Goal: Find specific page/section: Find specific page/section

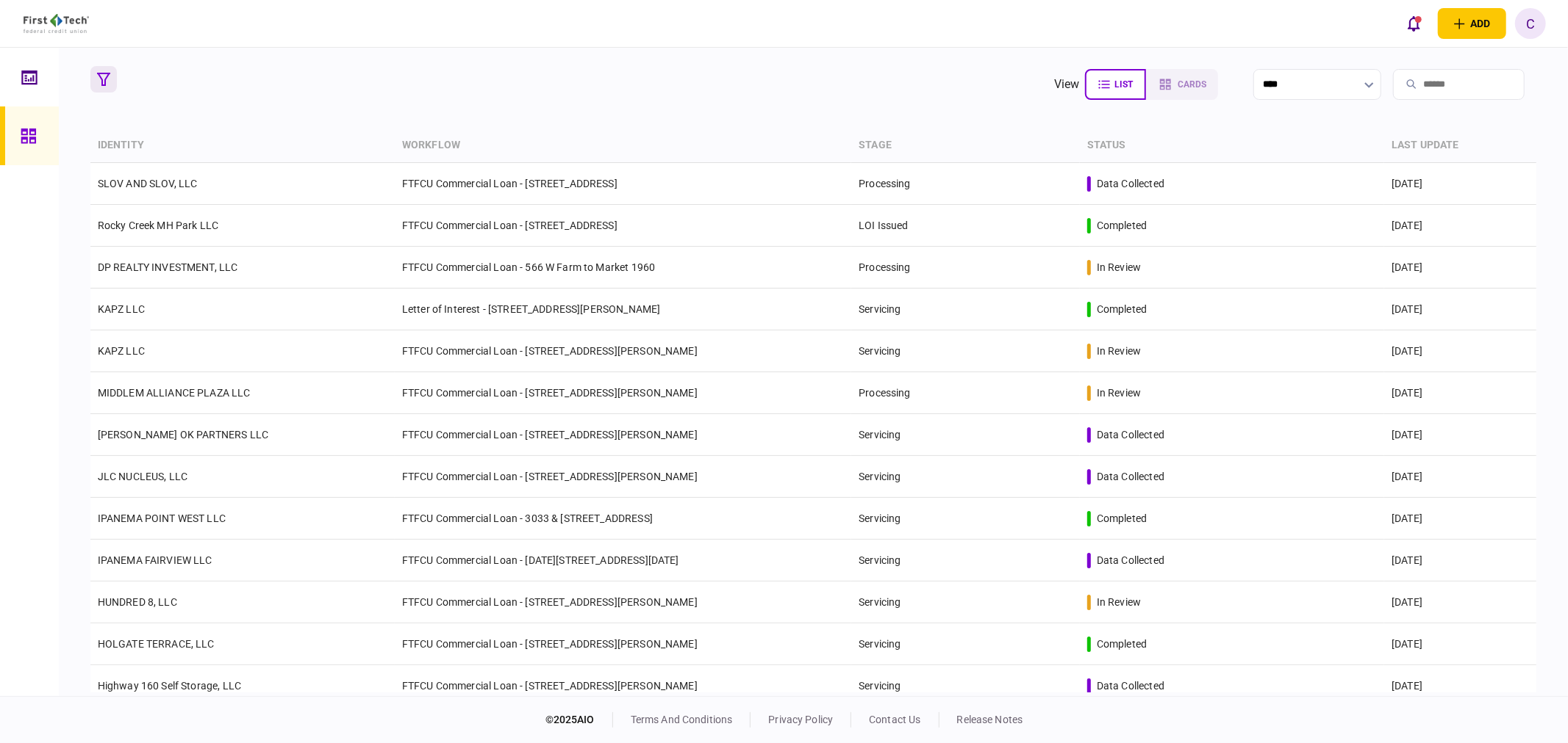
click at [104, 80] on icon "button" at bounding box center [103, 80] width 13 height 13
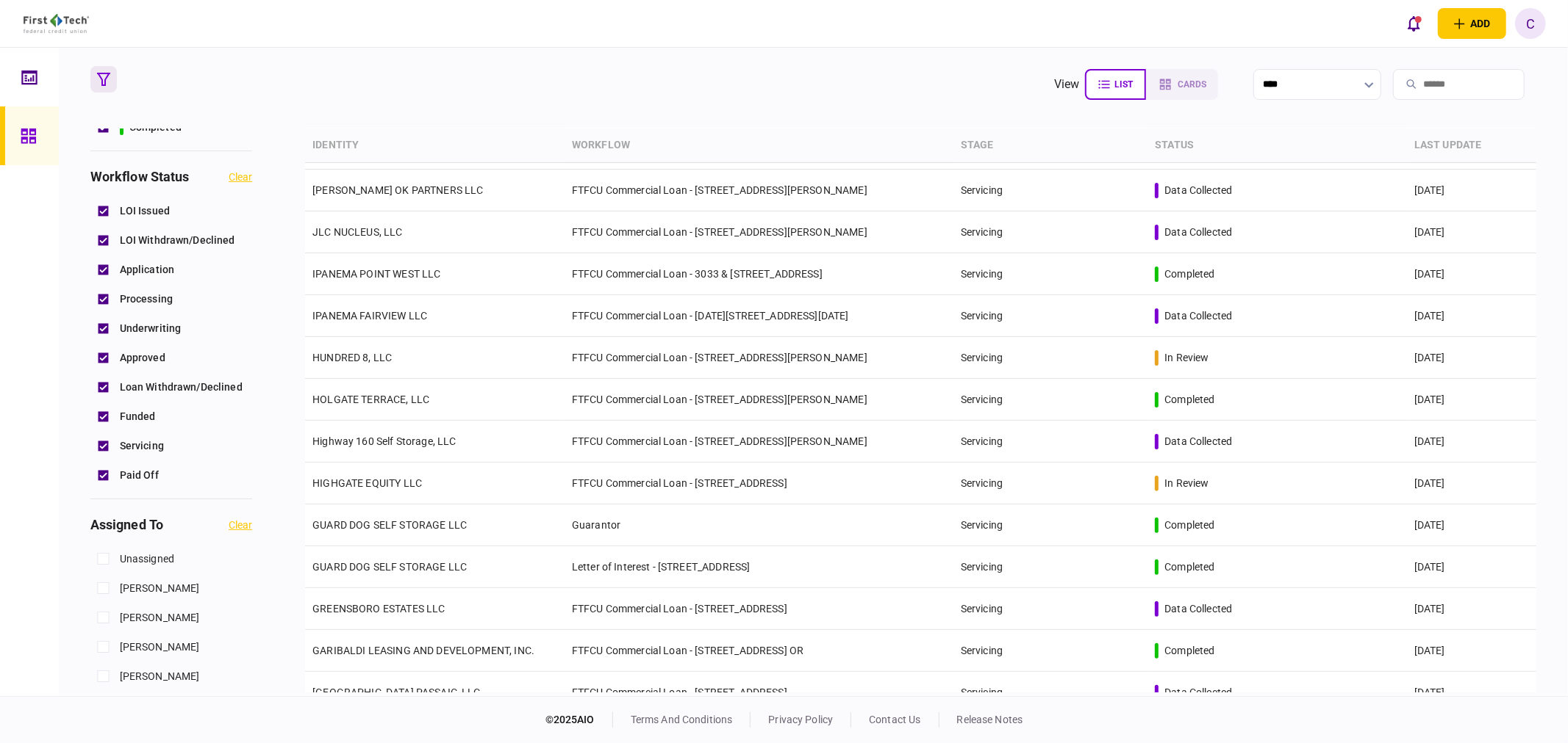
scroll to position [408, 0]
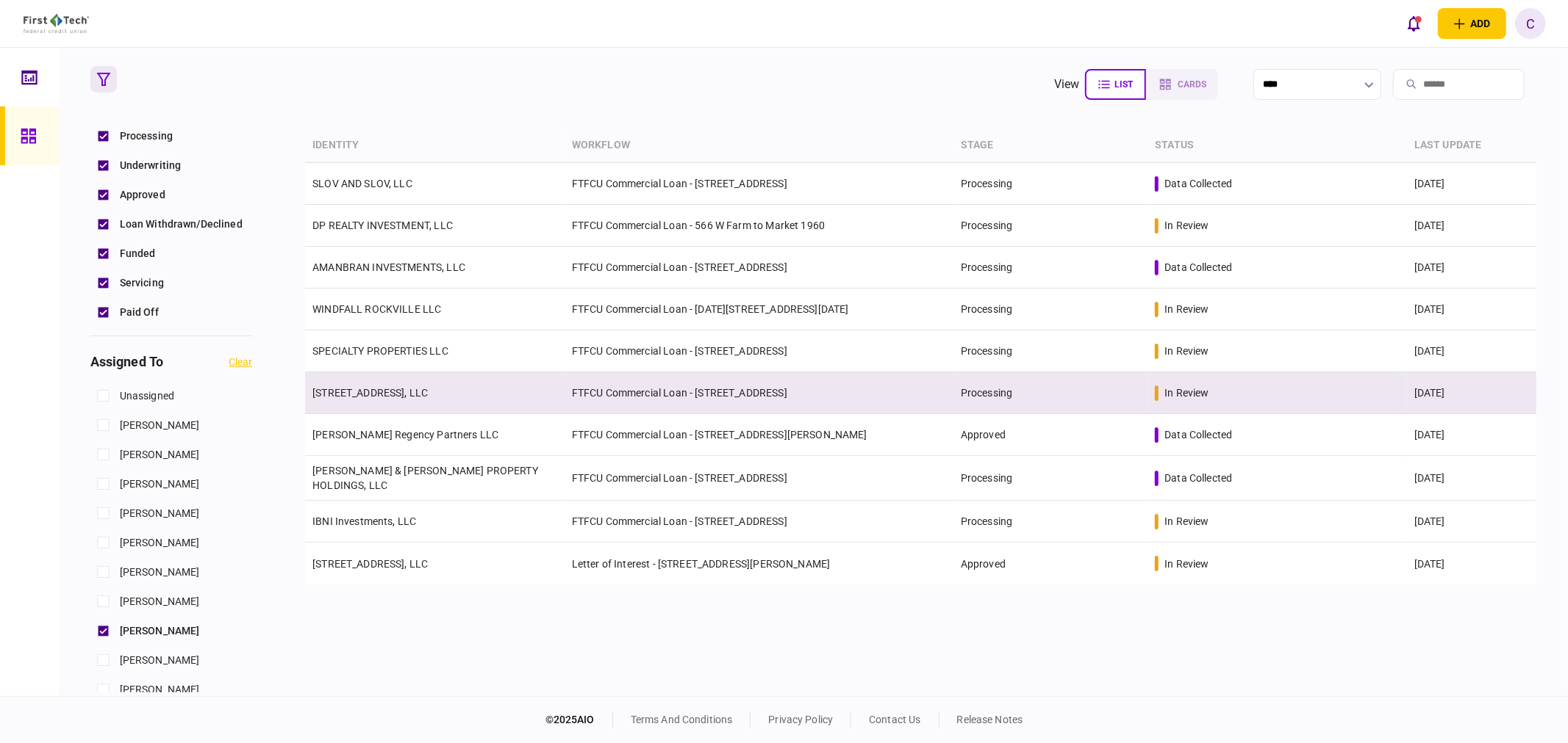
click at [398, 394] on link "[STREET_ADDRESS], LLC" at bounding box center [370, 393] width 116 height 11
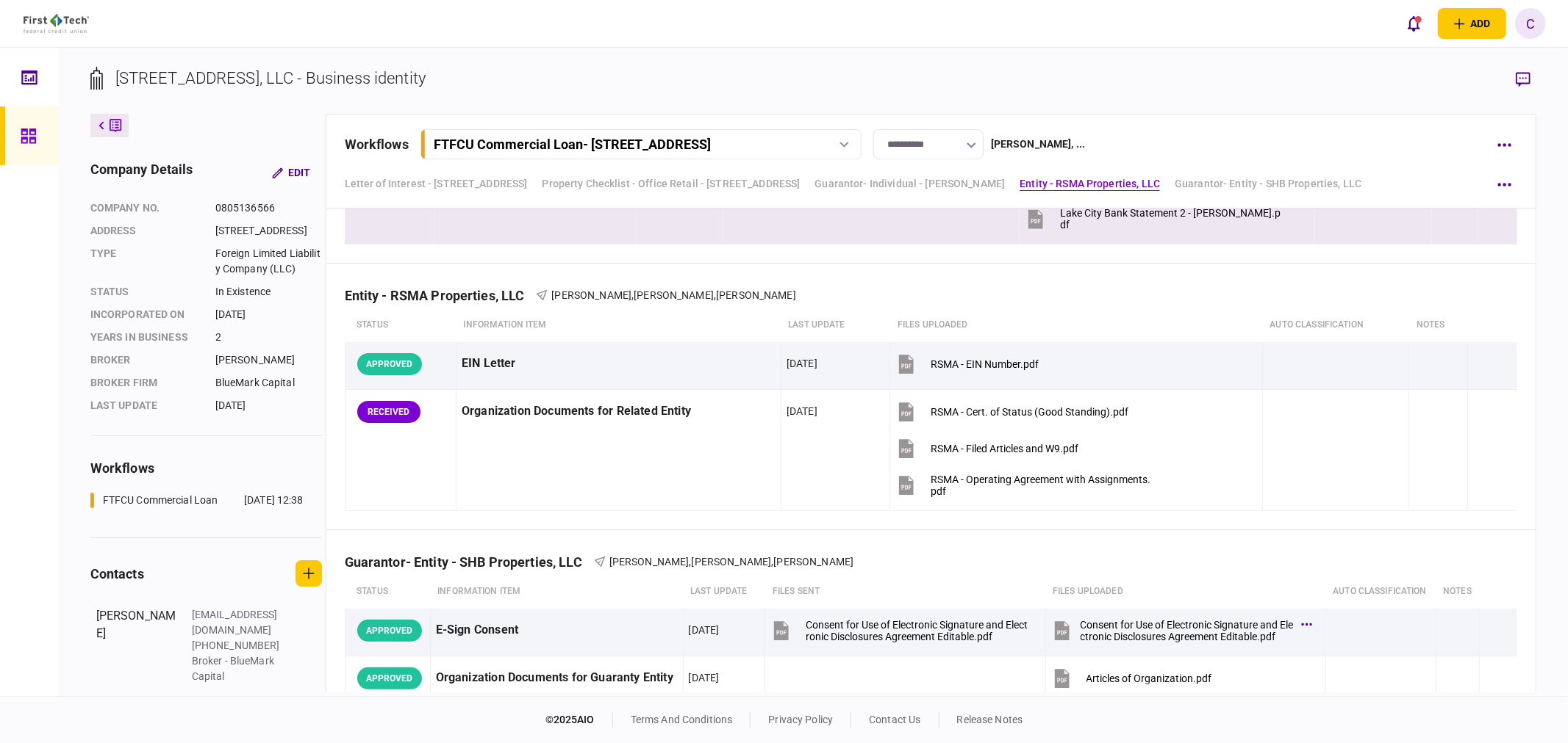
scroll to position [2693, 0]
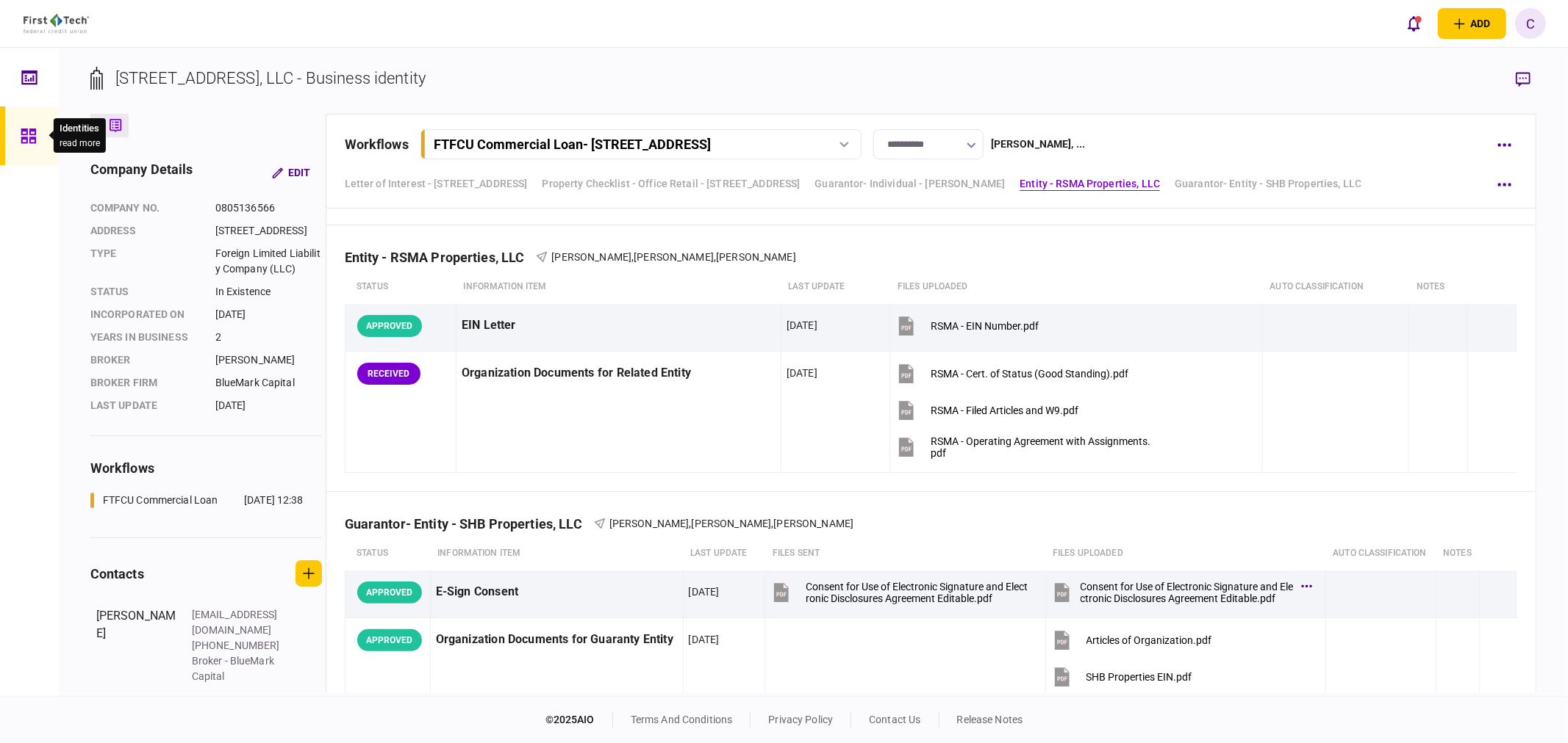
click at [37, 132] on div at bounding box center [32, 136] width 24 height 59
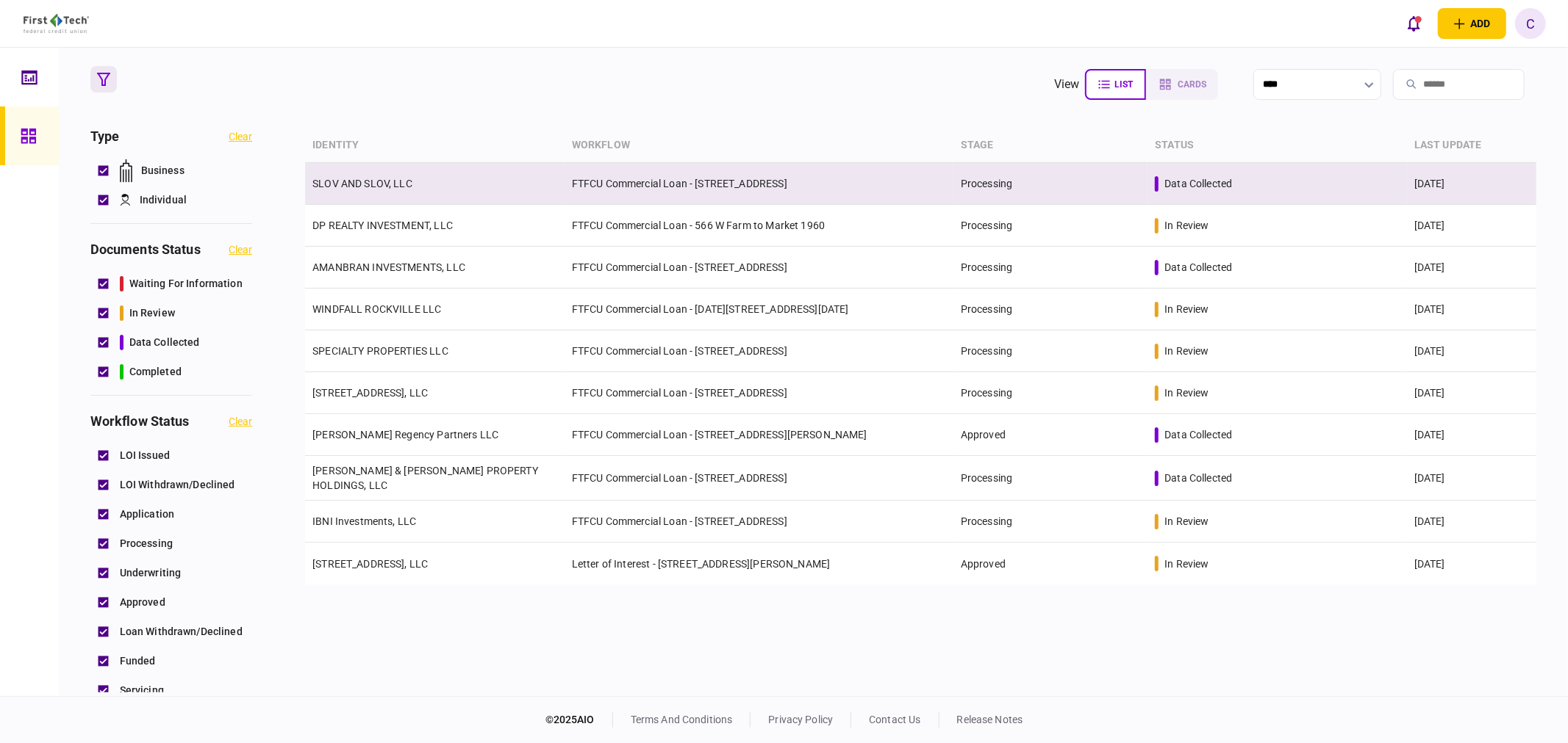
click at [349, 188] on link "SLOV AND SLOV, LLC" at bounding box center [363, 184] width 100 height 11
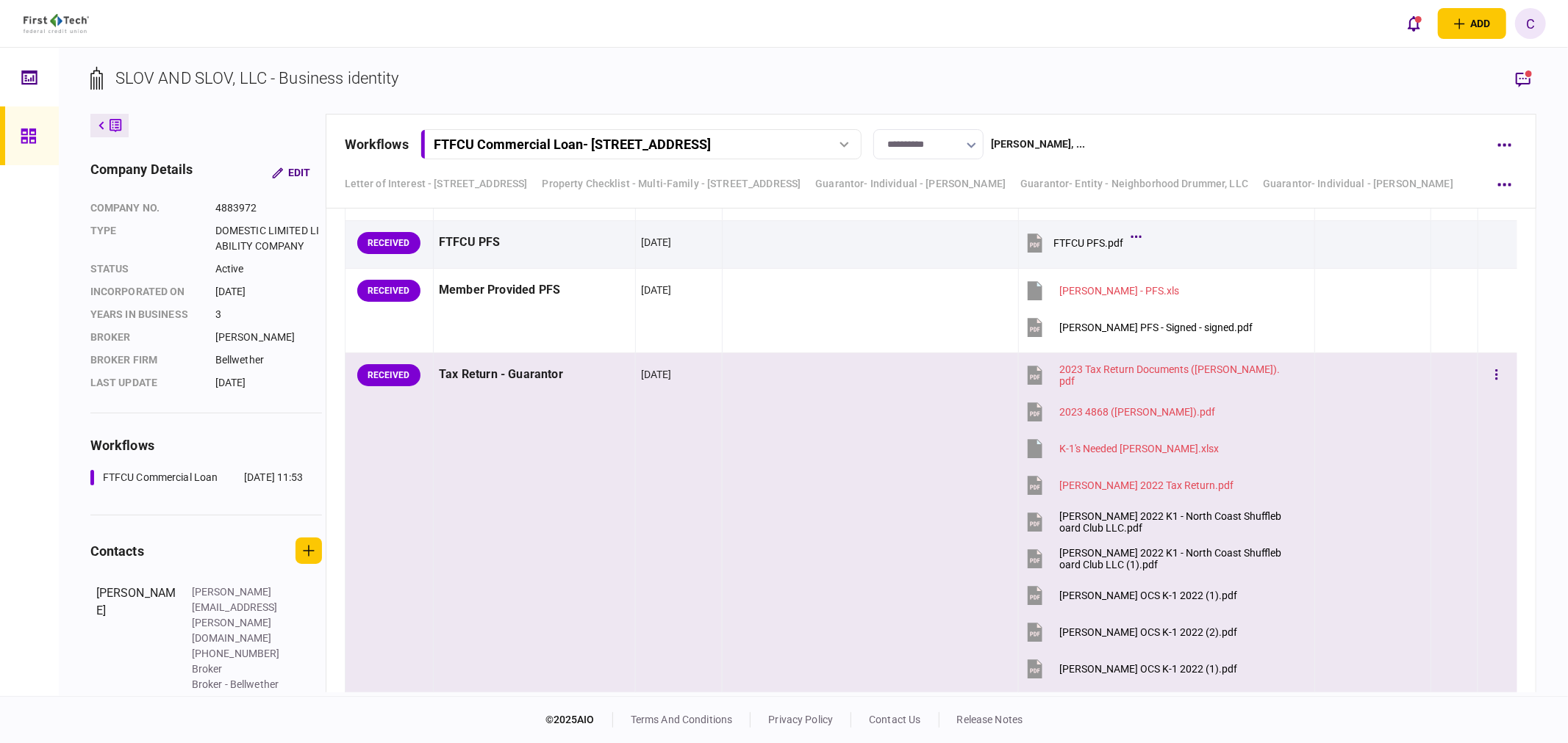
scroll to position [8533, 0]
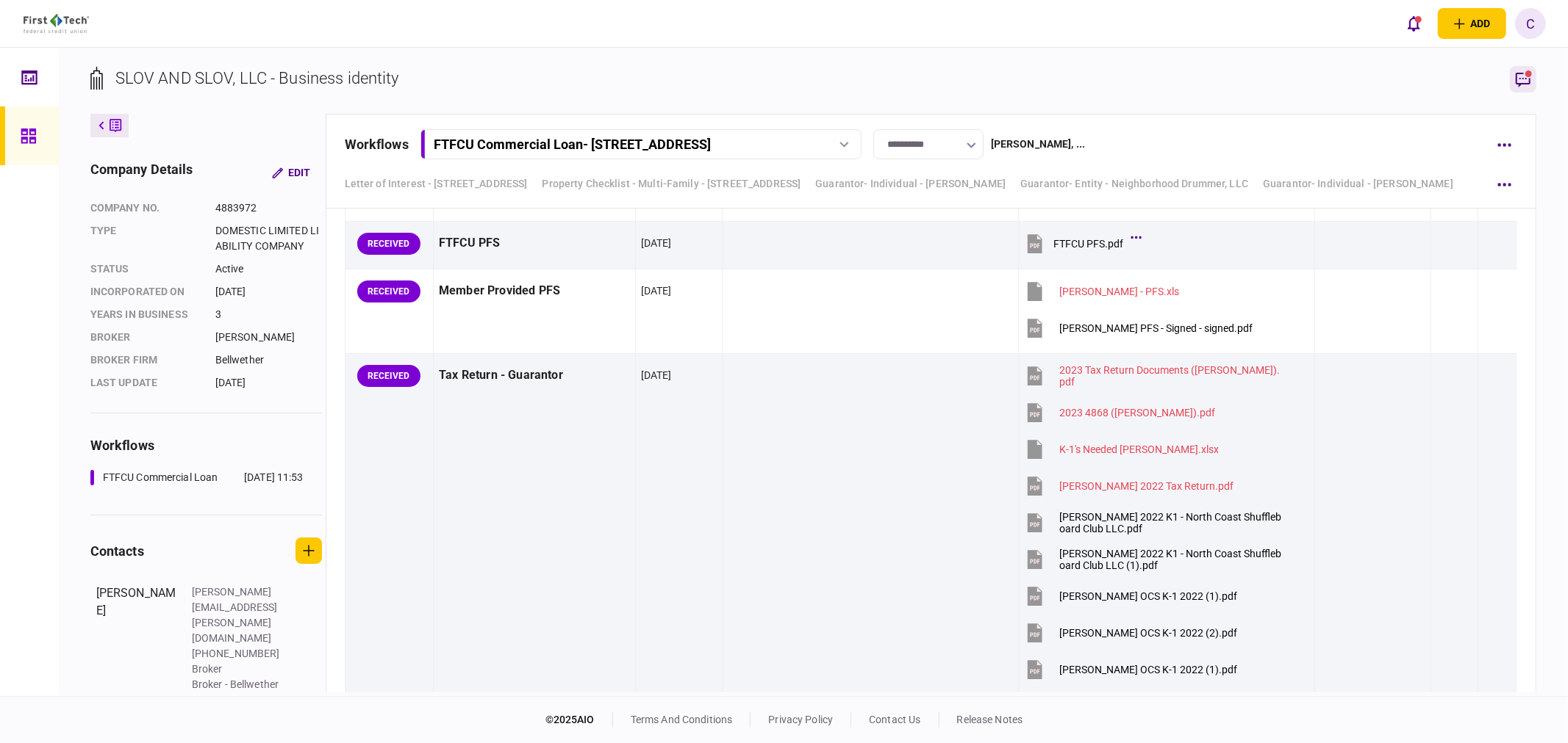
click at [1520, 78] on icon "button" at bounding box center [1523, 80] width 15 height 15
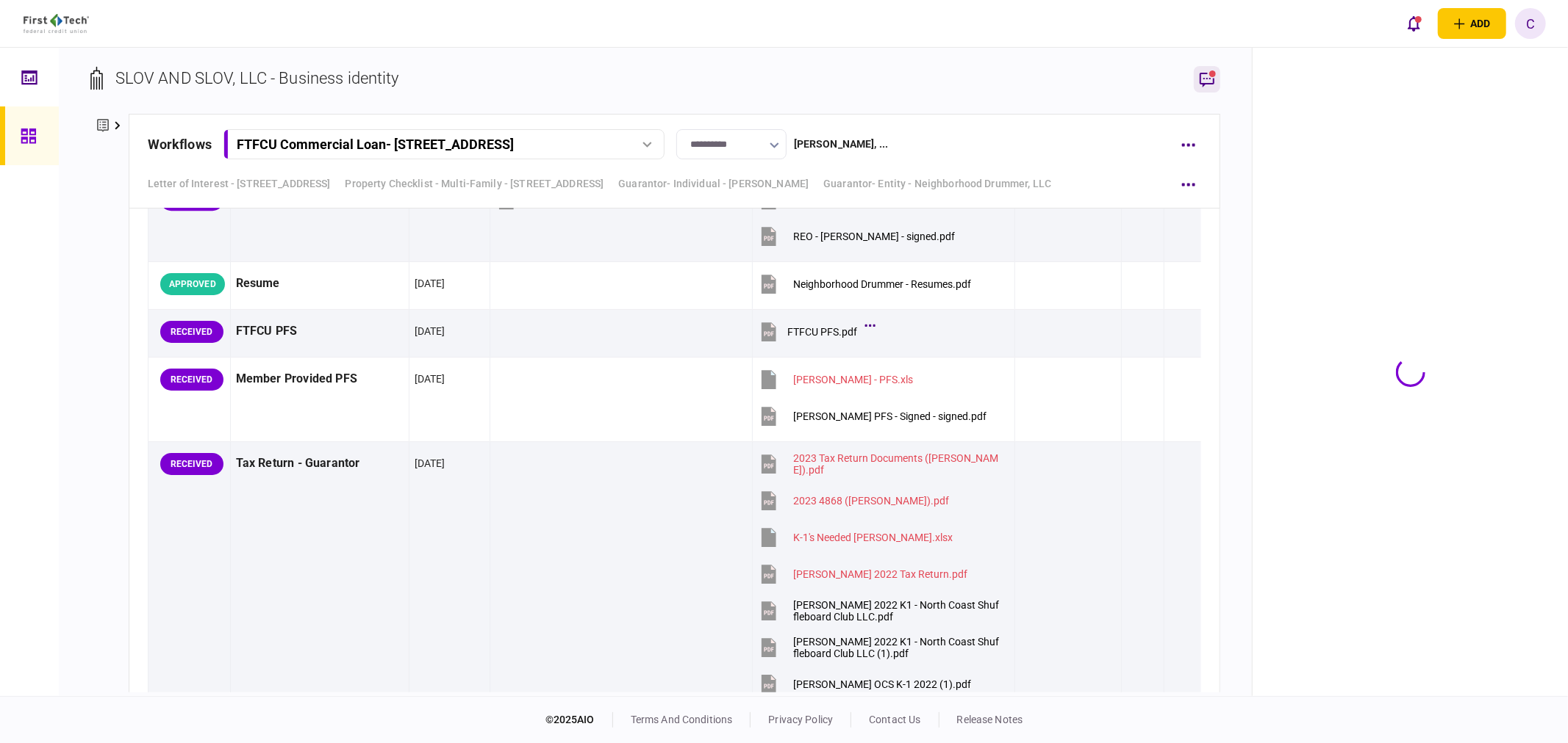
scroll to position [8622, 0]
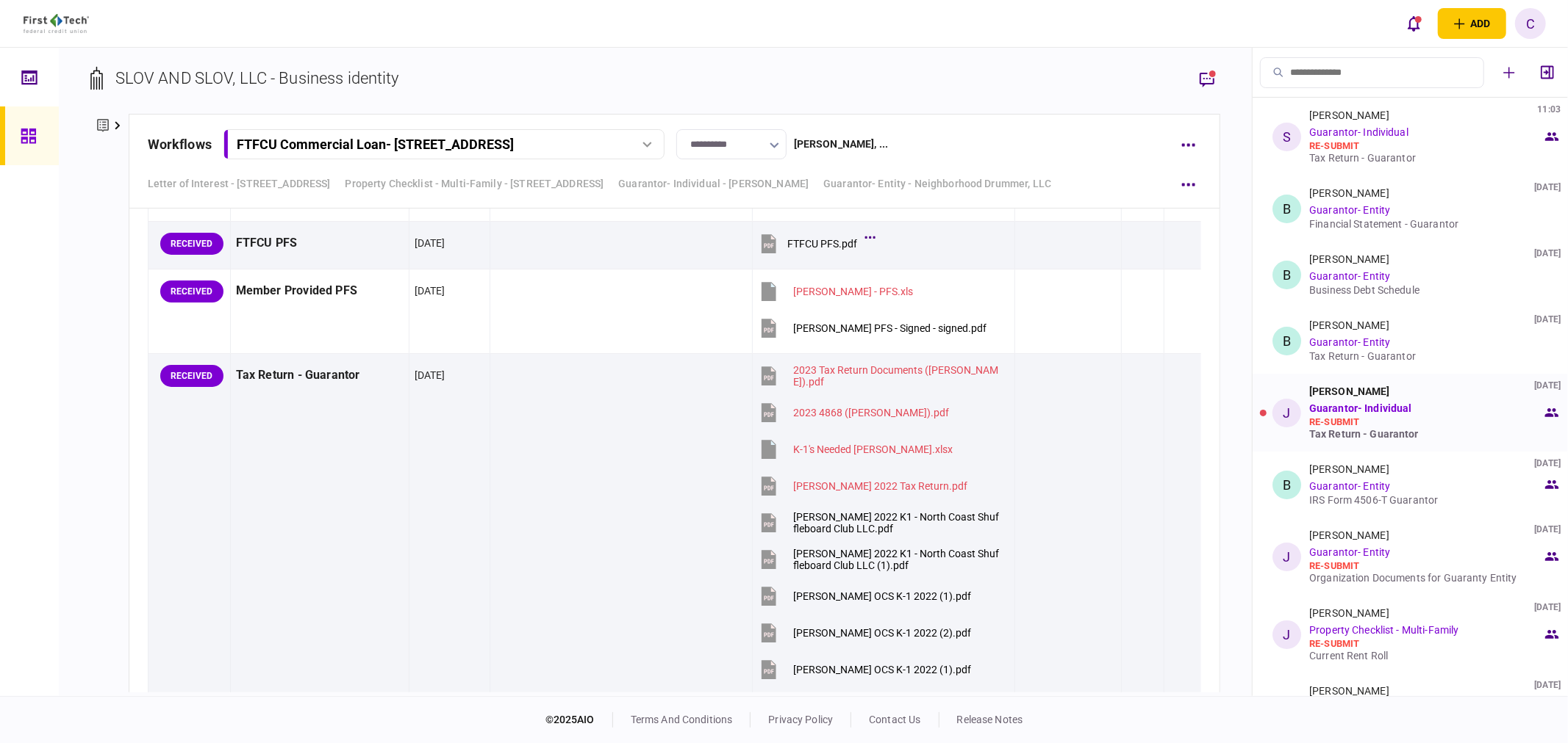
click at [1349, 436] on div "Tax Return - Guarantor" at bounding box center [1425, 434] width 233 height 11
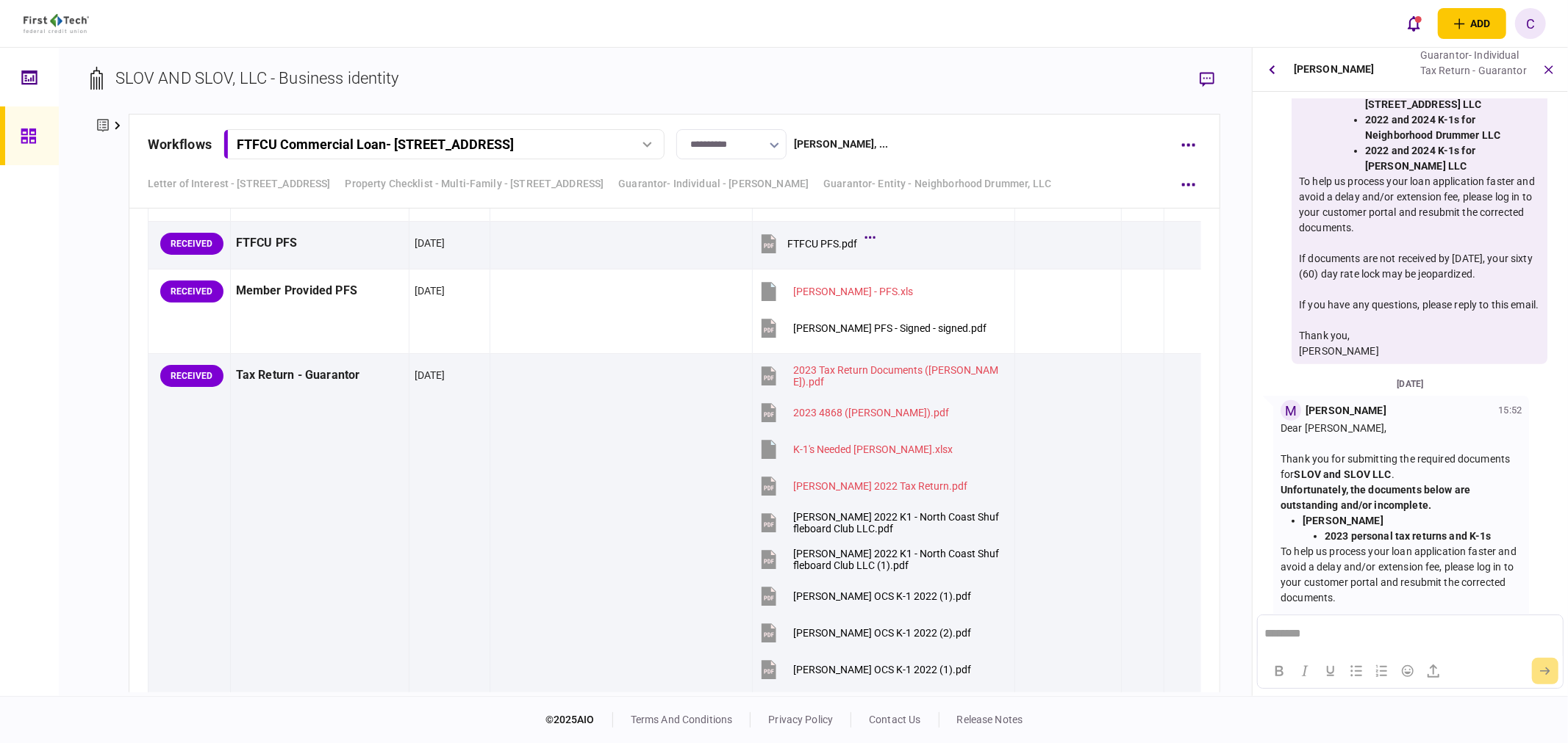
scroll to position [289, 0]
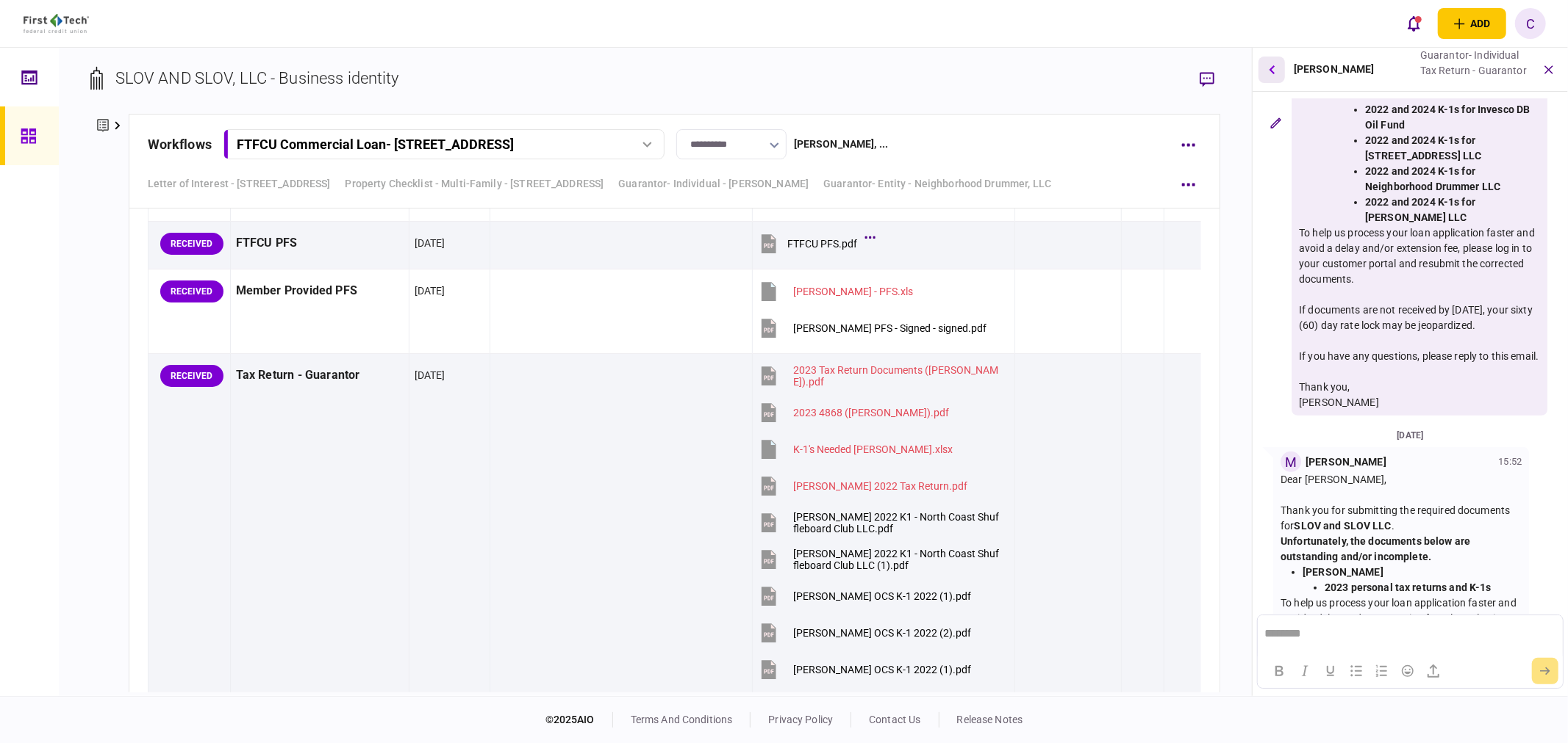
click at [1276, 72] on button "button" at bounding box center [1271, 70] width 26 height 26
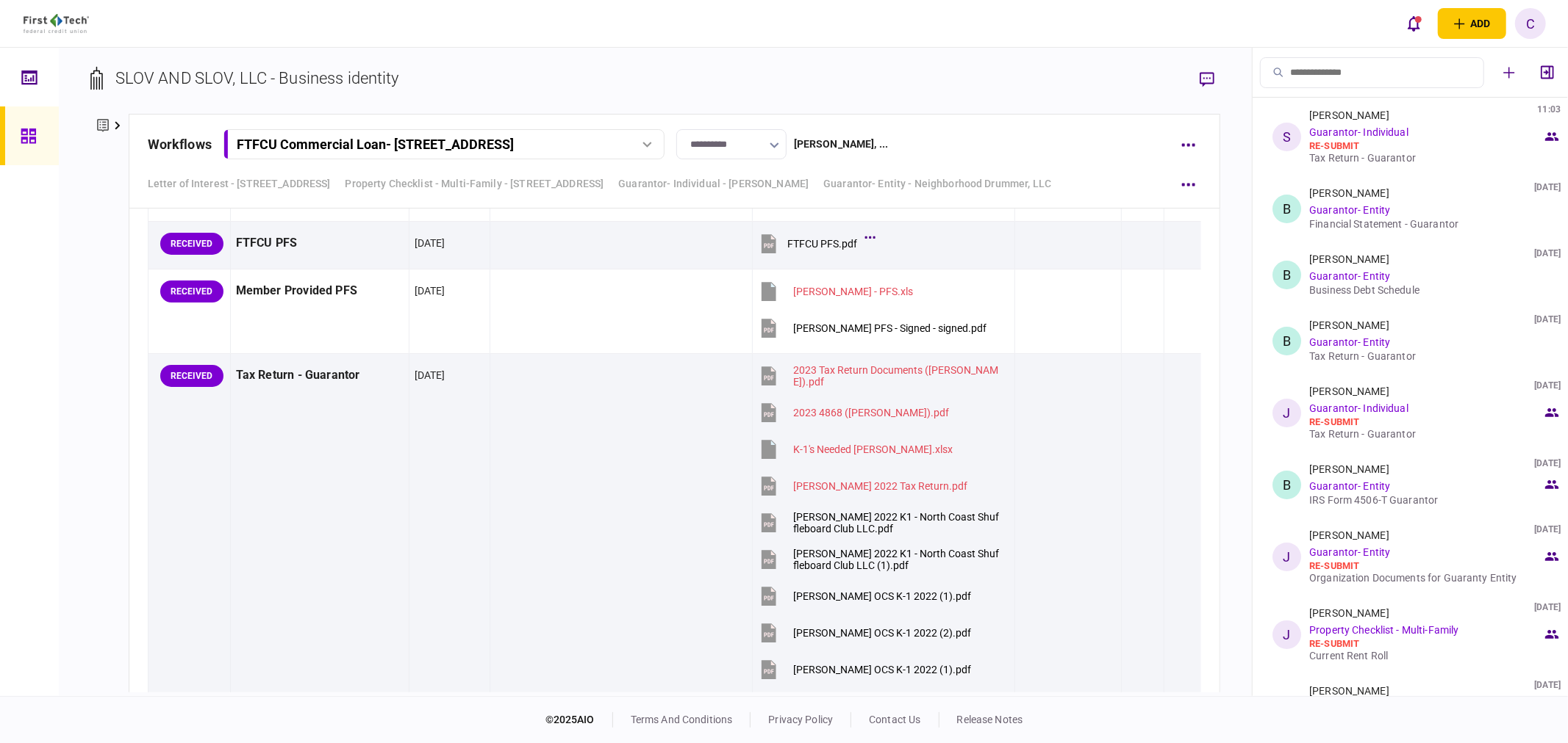
drag, startPoint x: 118, startPoint y: 125, endPoint x: 117, endPoint y: 132, distance: 7.1
click at [118, 125] on icon at bounding box center [117, 126] width 5 height 8
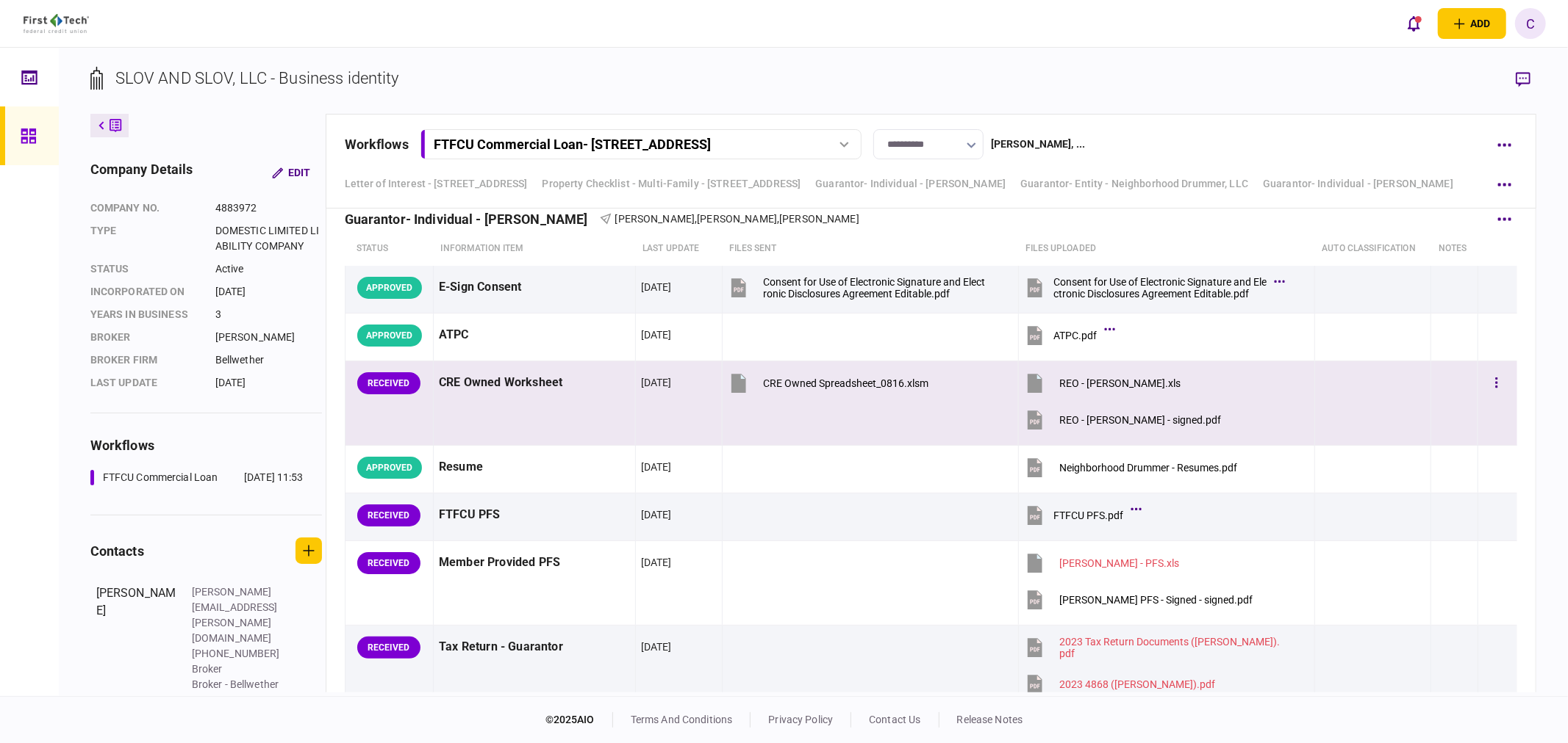
scroll to position [8289, 0]
